Goal: Register for event/course

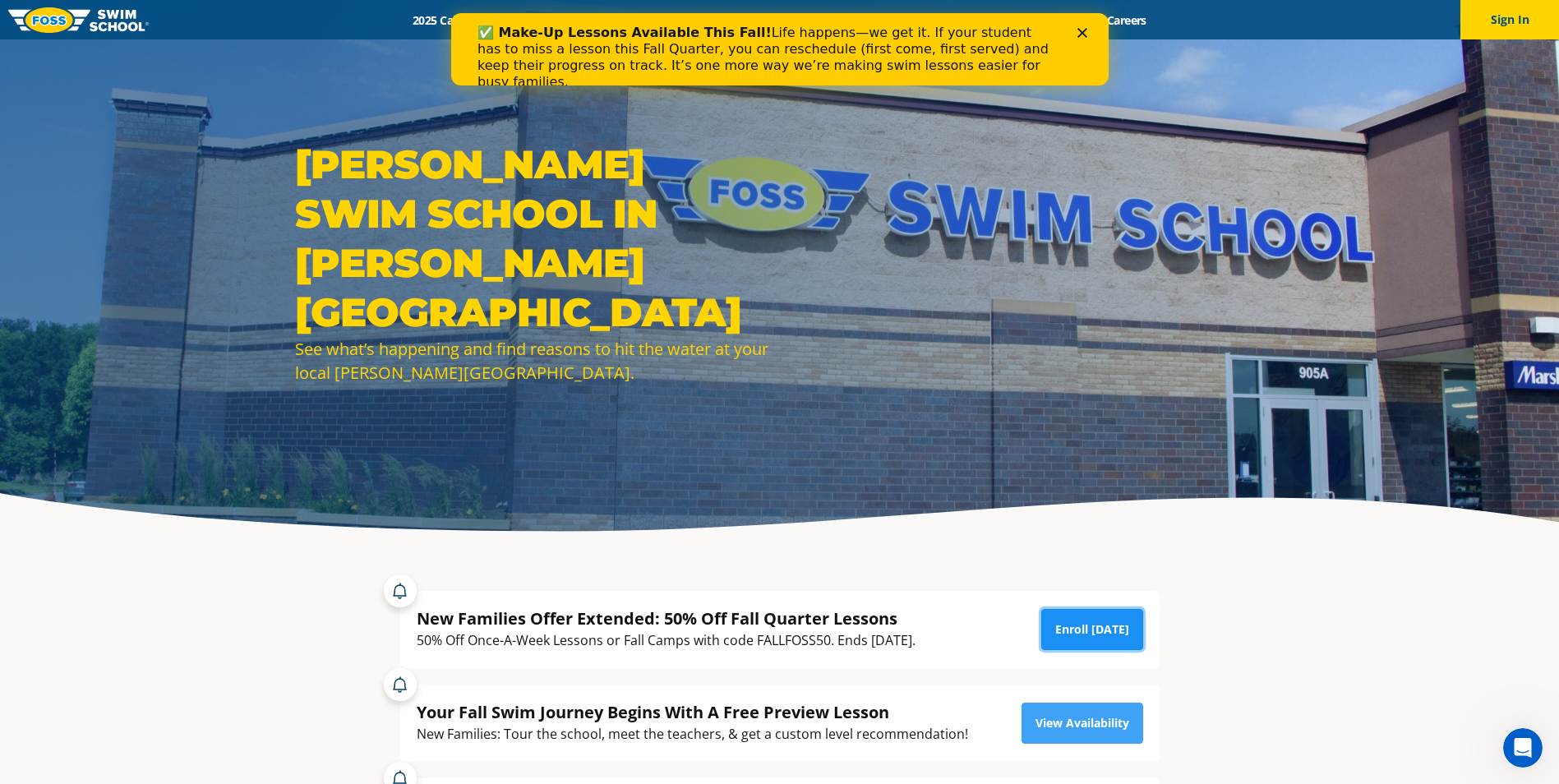
click at [1107, 641] on link "Enroll [DATE]" at bounding box center [1092, 629] width 102 height 41
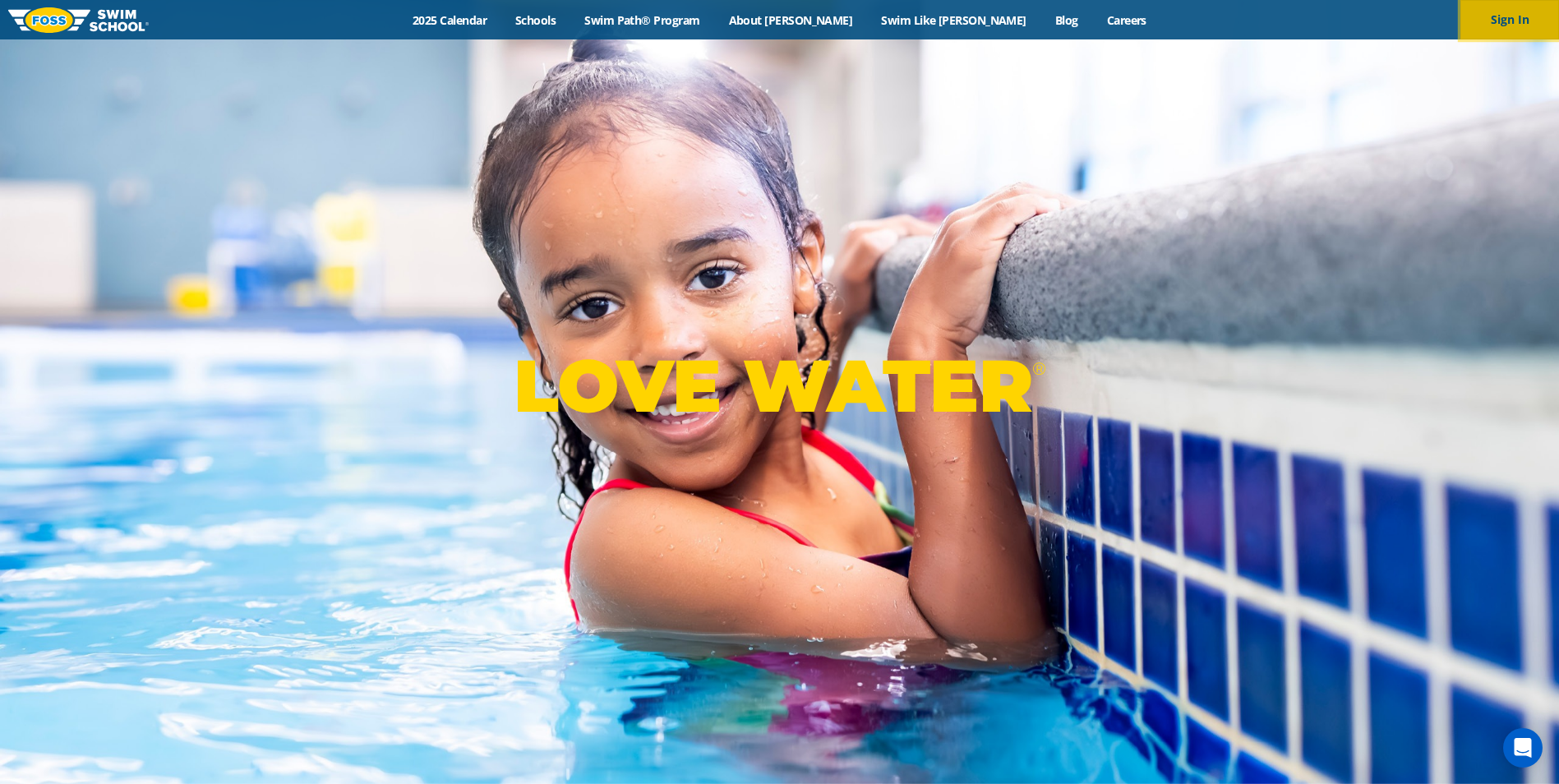
click at [1523, 20] on button "Sign In" at bounding box center [1510, 20] width 98 height 40
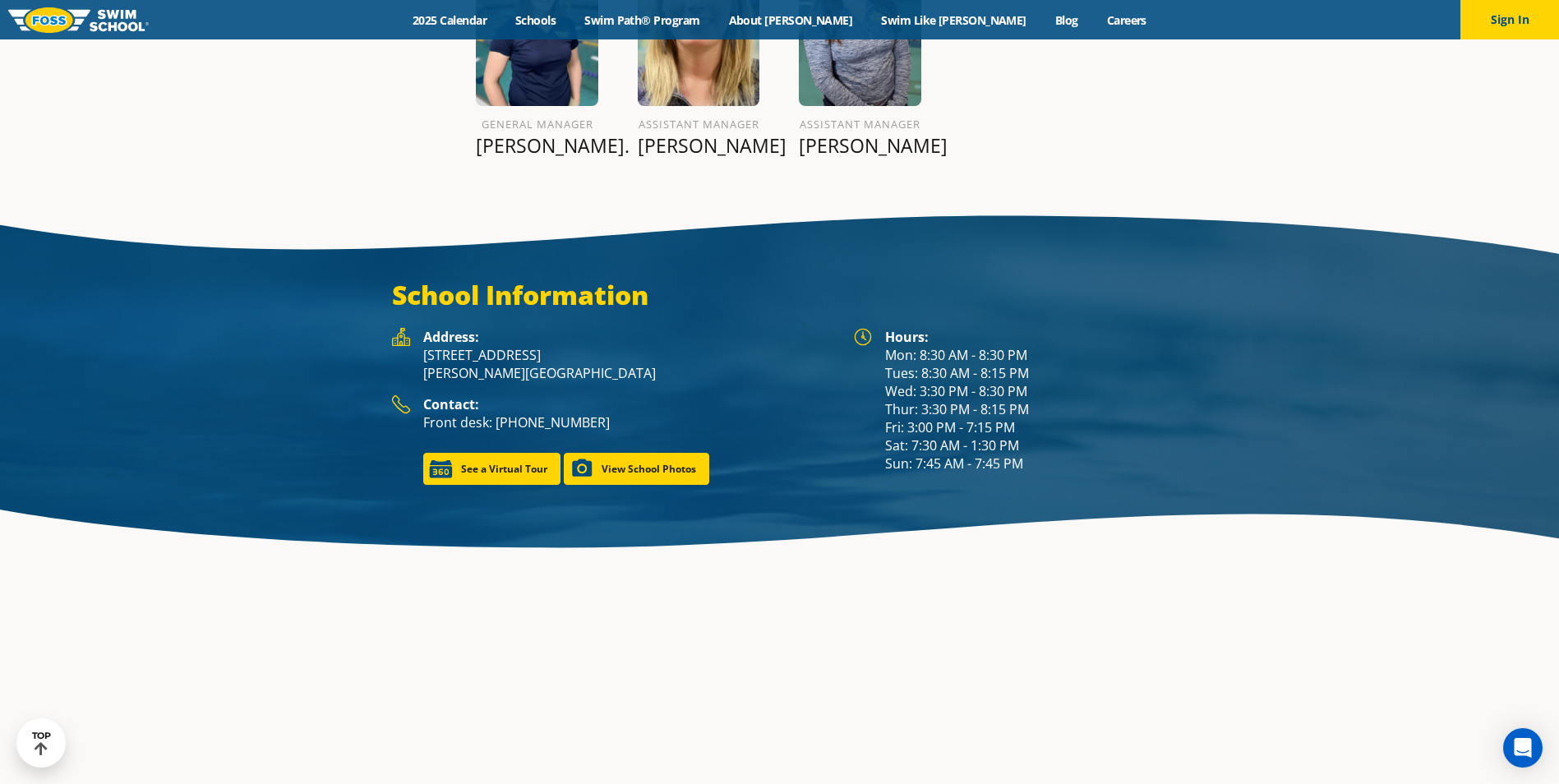
scroll to position [2219, 0]
